Goal: Navigation & Orientation: Find specific page/section

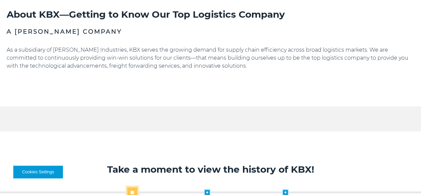
scroll to position [166, 0]
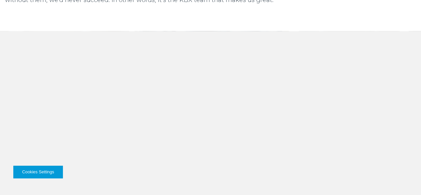
scroll to position [632, 0]
